Goal: Task Accomplishment & Management: Manage account settings

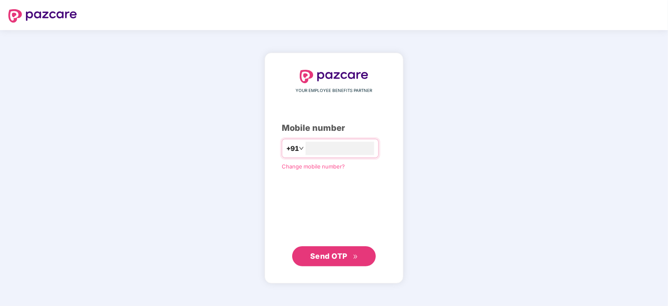
type input "**********"
click at [337, 265] on button "Send OTP" at bounding box center [334, 256] width 84 height 20
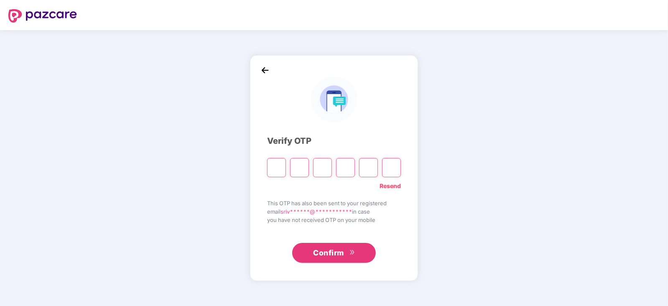
paste input "*"
type input "*"
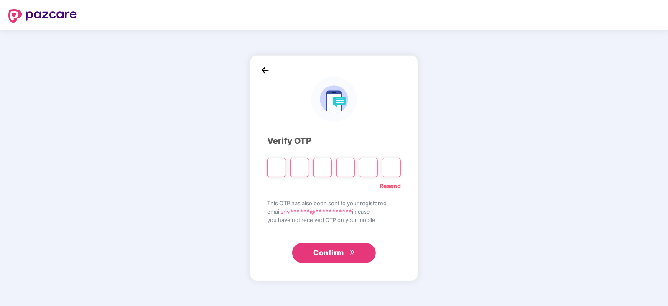
type input "*"
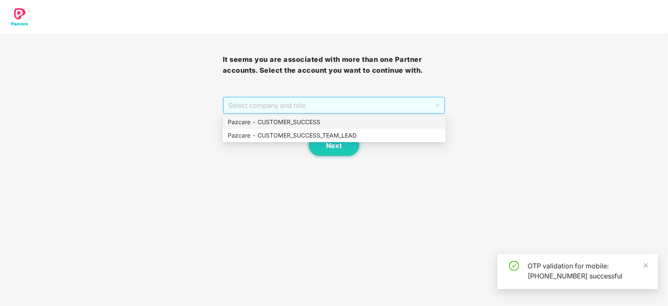
click at [434, 114] on div "Select company and role" at bounding box center [334, 105] width 222 height 17
click at [312, 123] on div "Pazcare - CUSTOMER_SUCCESS" at bounding box center [334, 121] width 213 height 9
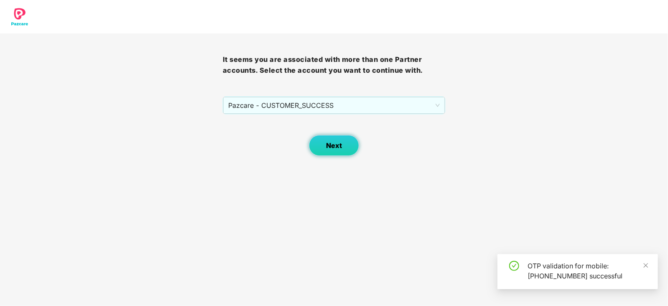
click at [335, 146] on span "Next" at bounding box center [334, 146] width 16 height 8
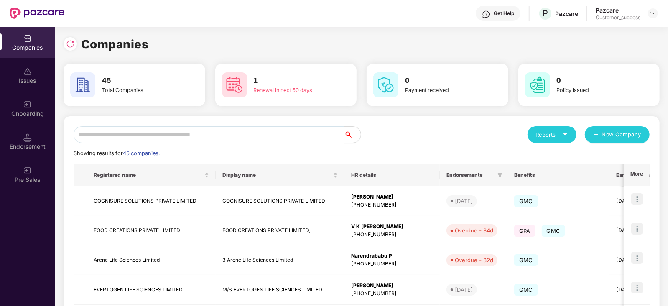
click at [204, 133] on input "text" at bounding box center [209, 134] width 271 height 17
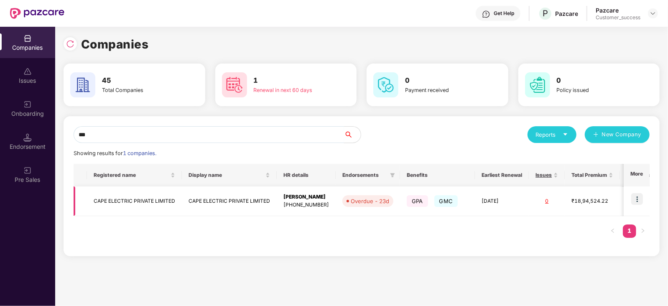
type input "***"
click at [640, 195] on img at bounding box center [637, 199] width 12 height 12
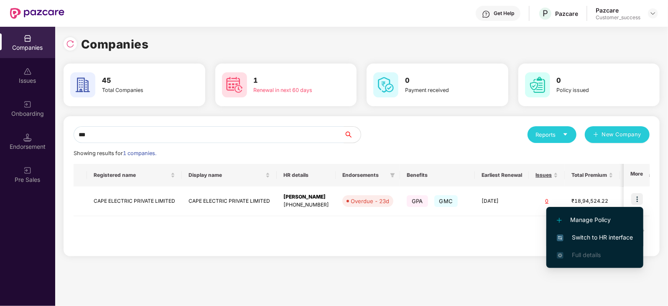
click at [604, 233] on span "Switch to HR interface" at bounding box center [595, 237] width 76 height 9
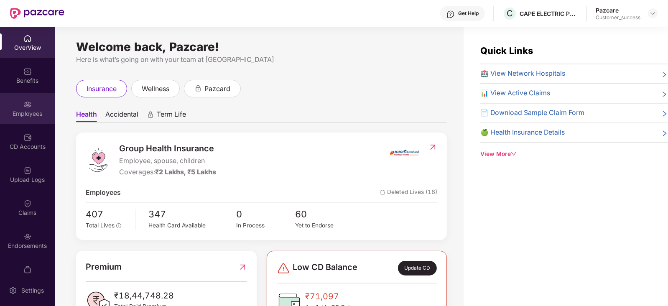
click at [28, 111] on div "Employees" at bounding box center [27, 114] width 55 height 8
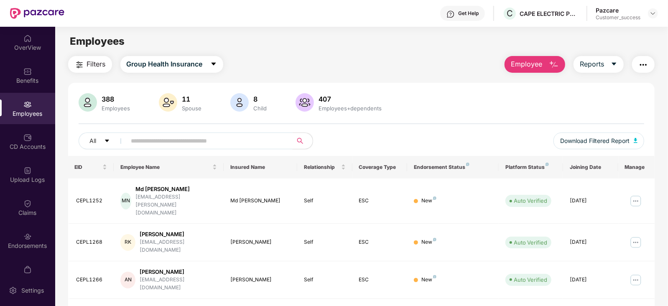
click at [165, 142] on input "text" at bounding box center [206, 141] width 150 height 13
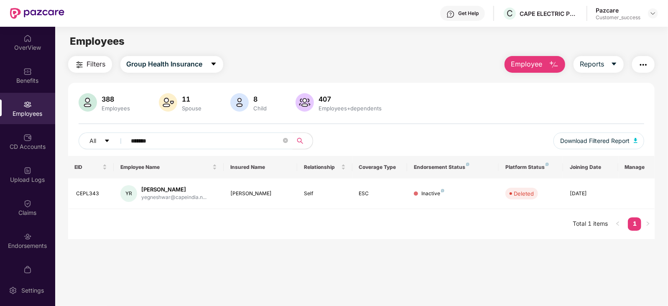
scroll to position [26, 0]
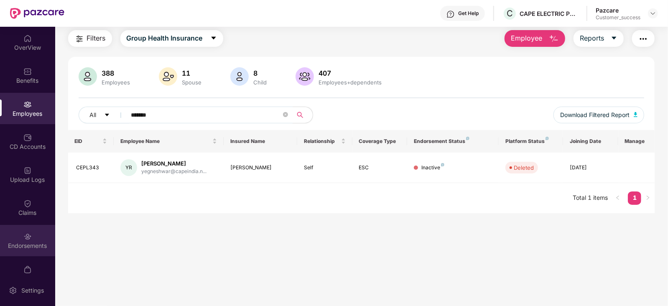
type input "*******"
click at [31, 241] on div "Endorsements" at bounding box center [27, 240] width 55 height 31
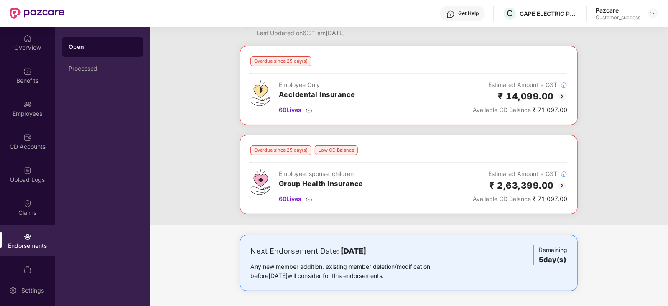
scroll to position [27, 0]
click at [95, 71] on div "Processed" at bounding box center [103, 68] width 68 height 7
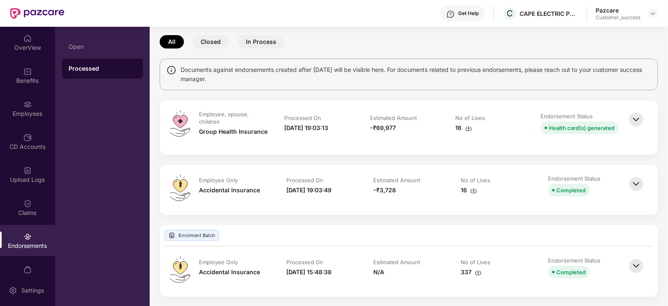
scroll to position [27, 0]
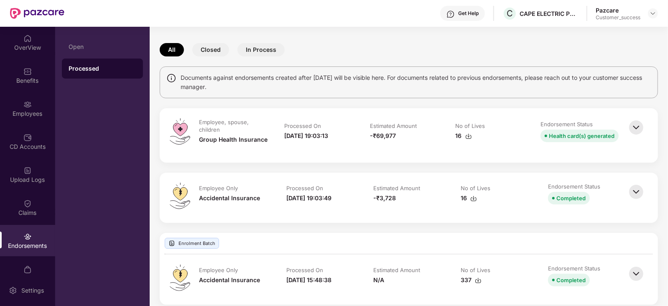
click at [473, 197] on img at bounding box center [473, 198] width 7 height 7
click at [20, 102] on div "Employees" at bounding box center [27, 108] width 55 height 31
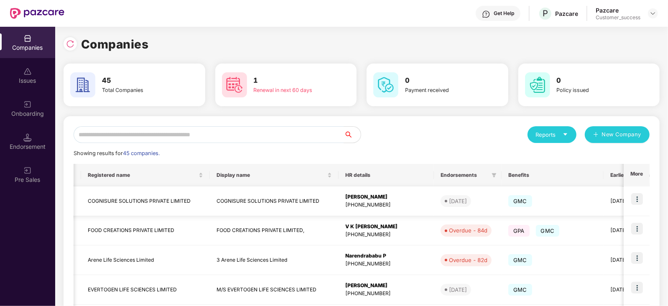
scroll to position [0, 6]
click at [199, 135] on input "text" at bounding box center [209, 134] width 271 height 17
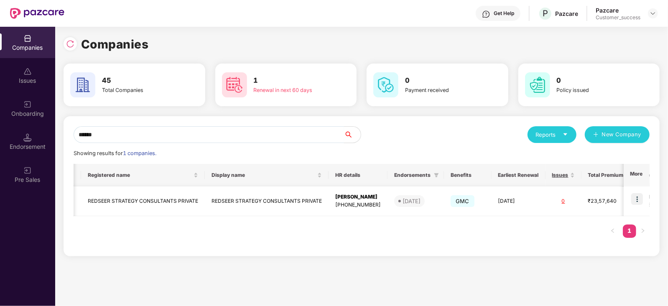
type input "******"
click at [639, 201] on img at bounding box center [637, 199] width 12 height 12
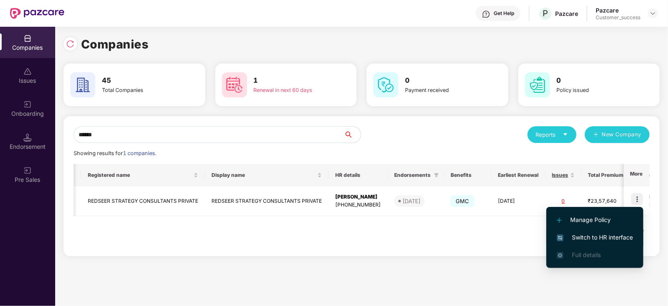
click at [599, 235] on span "Switch to HR interface" at bounding box center [595, 237] width 76 height 9
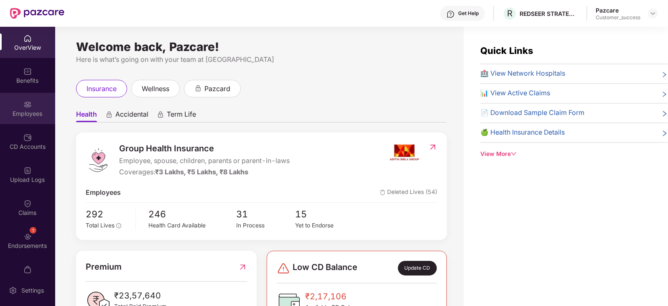
click at [26, 105] on img at bounding box center [27, 104] width 8 height 8
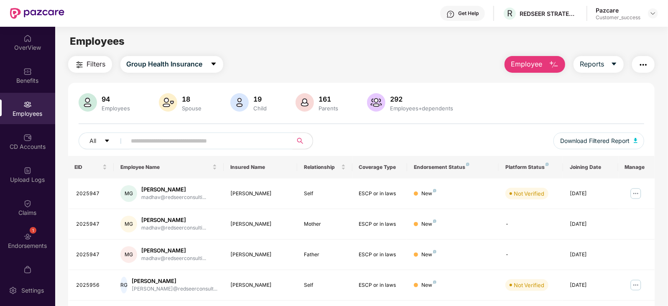
click at [206, 139] on input "text" at bounding box center [206, 141] width 150 height 13
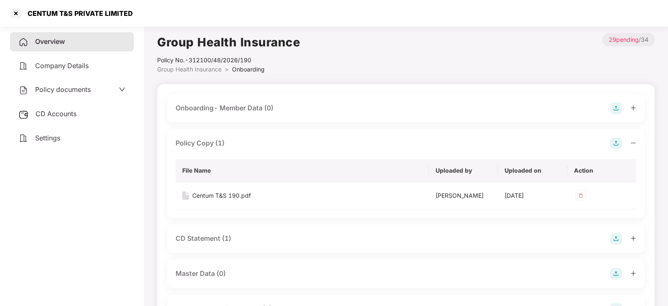
scroll to position [61, 0]
